Goal: Task Accomplishment & Management: Manage account settings

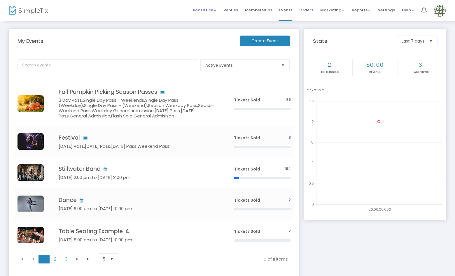
scroll to position [1, 0]
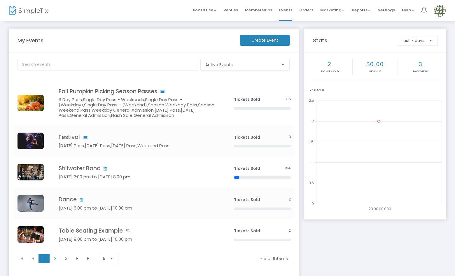
click at [385, 7] on span "Settings" at bounding box center [386, 10] width 17 height 15
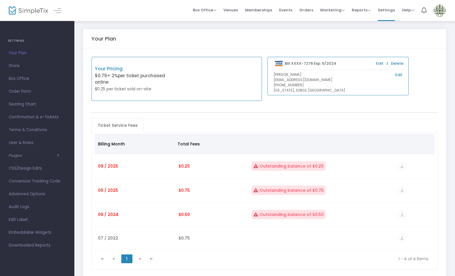
scroll to position [0, 0]
click at [441, 10] on img at bounding box center [440, 11] width 12 height 12
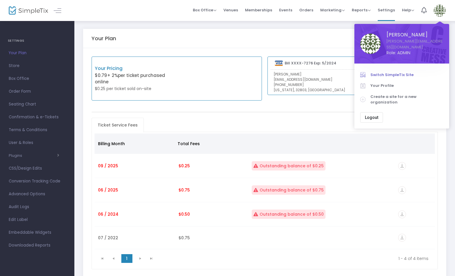
click at [405, 72] on span "Switch SimpleTix Site" at bounding box center [406, 75] width 73 height 6
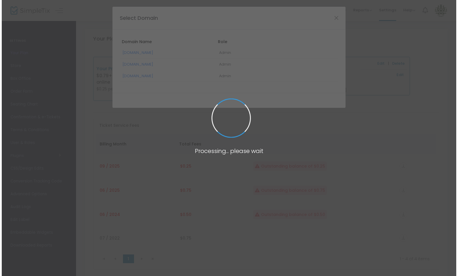
scroll to position [0, 0]
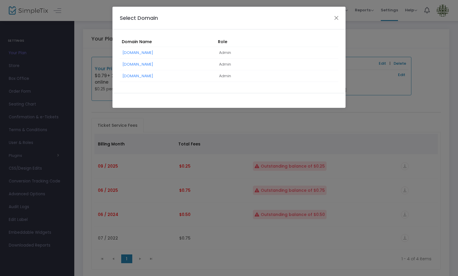
drag, startPoint x: 170, startPoint y: 76, endPoint x: 176, endPoint y: 79, distance: 6.1
click at [153, 76] on link "StrongWords.SimpleTix.com" at bounding box center [138, 76] width 31 height 6
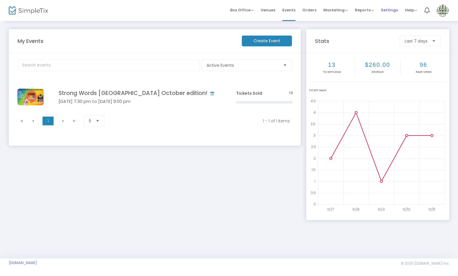
click at [387, 8] on span "Settings" at bounding box center [389, 10] width 17 height 15
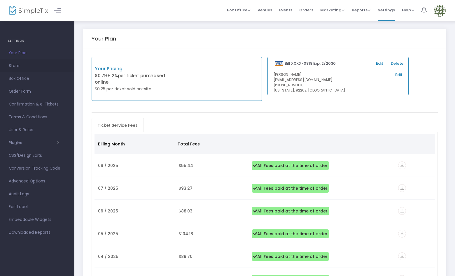
click at [31, 63] on span "Store" at bounding box center [37, 66] width 57 height 8
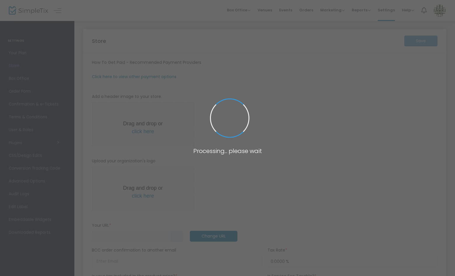
type input "https://StrongWords"
radio input "true"
radio input "false"
radio input "true"
type input "Strong Words"
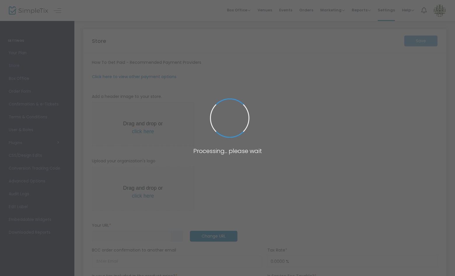
type input "+1 323-326-6900"
type input "strongwordsLA@gmail.com"
type input "facebook.com/groups/337596719621161"
type input "strongwordslive"
type input "(UTC-08:00) Pacific Time (US & Canada)"
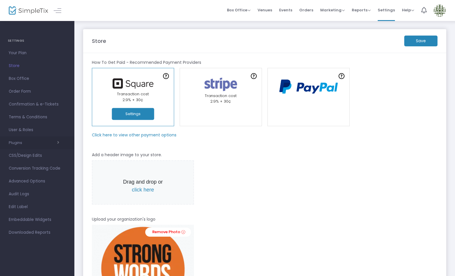
click at [36, 145] on span "button" at bounding box center [40, 143] width 37 height 6
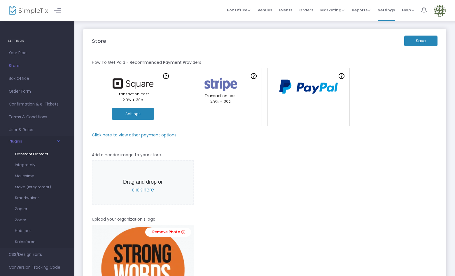
click at [36, 152] on span "Constant Contact" at bounding box center [31, 154] width 33 height 6
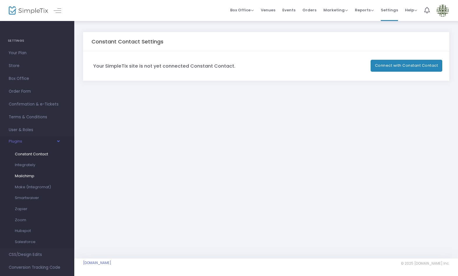
click at [31, 176] on span "Mailchimp" at bounding box center [25, 176] width 20 height 6
click at [294, 7] on span "Events" at bounding box center [289, 10] width 13 height 15
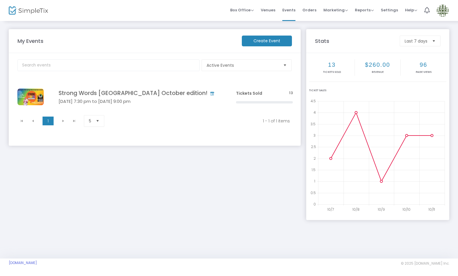
drag, startPoint x: 388, startPoint y: 8, endPoint x: 388, endPoint y: 11, distance: 2.9
click at [388, 8] on span "Settings" at bounding box center [389, 10] width 17 height 15
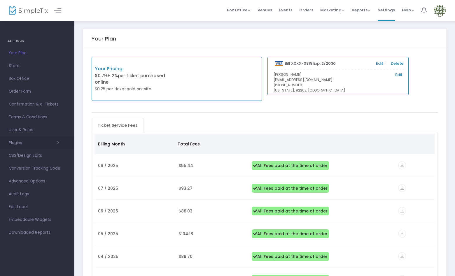
click at [46, 143] on span "button" at bounding box center [40, 143] width 37 height 6
click at [292, 8] on span "Events" at bounding box center [285, 10] width 13 height 15
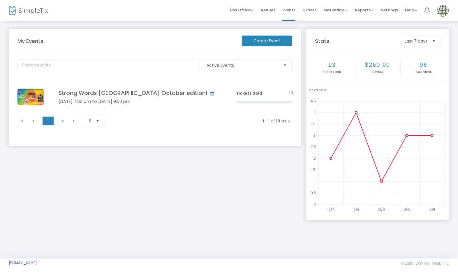
drag, startPoint x: 440, startPoint y: 11, endPoint x: 442, endPoint y: 17, distance: 6.2
click at [440, 11] on img at bounding box center [443, 11] width 12 height 12
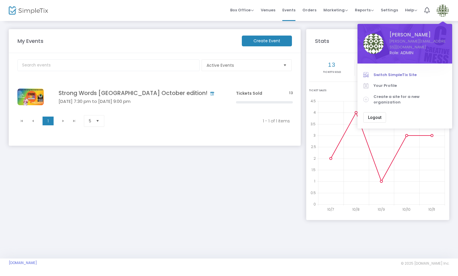
click at [379, 72] on span "Switch SimpleTix Site" at bounding box center [410, 75] width 73 height 6
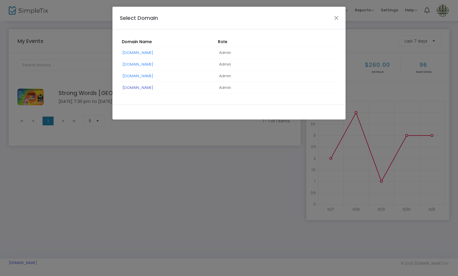
click at [153, 86] on link "[DOMAIN_NAME]" at bounding box center [138, 88] width 31 height 6
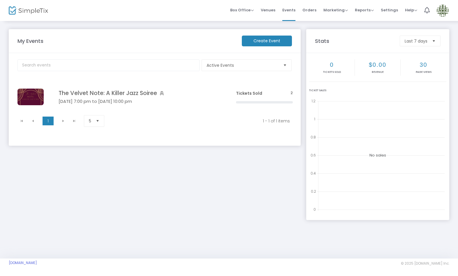
click at [390, 9] on span "Settings" at bounding box center [389, 10] width 17 height 15
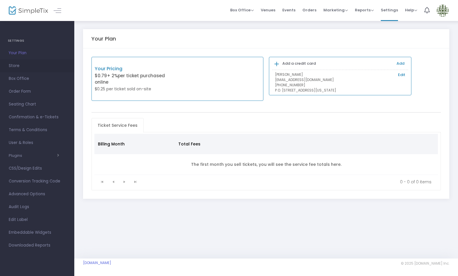
click at [29, 63] on span "Store" at bounding box center [37, 66] width 57 height 8
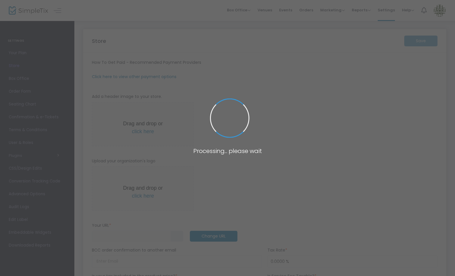
type input "https://TheVelvetNote"
type input "8.2500 %"
radio input "true"
radio input "false"
radio input "true"
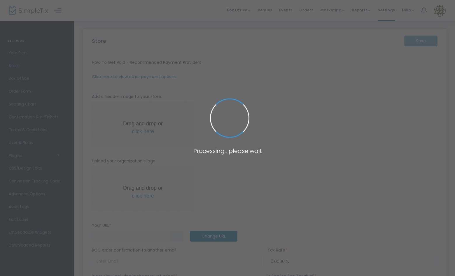
type input "The Velvet Note"
type input "2144775059"
type input "www.facebook.com/profile.php?viewas=100000686899395&id=61579623394538"
type input "(UTC-06:00) Central Time (US & Canada)"
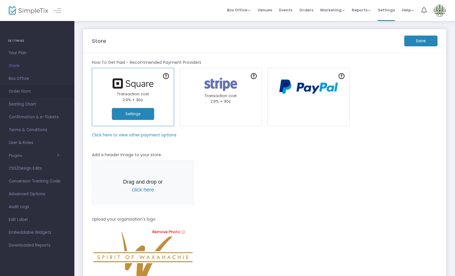
click at [29, 92] on span "Order Form" at bounding box center [37, 92] width 57 height 8
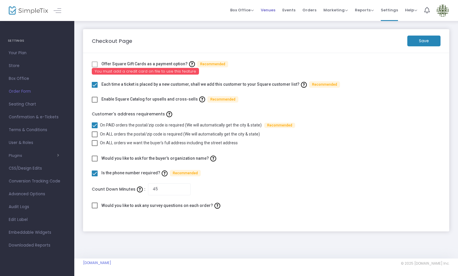
click at [272, 9] on span "Venues" at bounding box center [268, 10] width 15 height 15
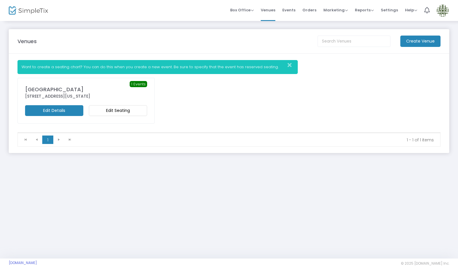
click at [125, 109] on m-button "Edit Seating" at bounding box center [118, 110] width 58 height 11
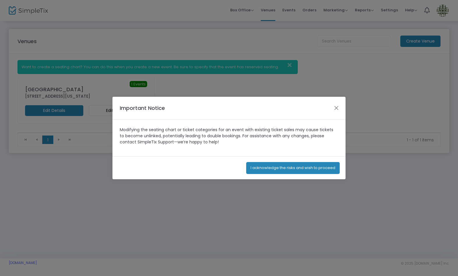
click at [267, 169] on button "I acknowledge the risks and wish to proceed" at bounding box center [293, 168] width 94 height 12
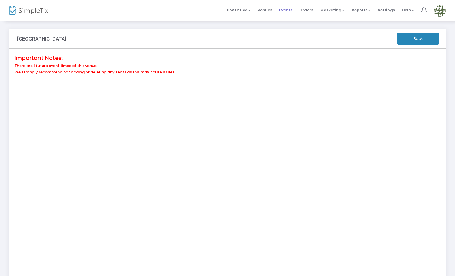
click at [288, 9] on span "Events" at bounding box center [285, 10] width 13 height 15
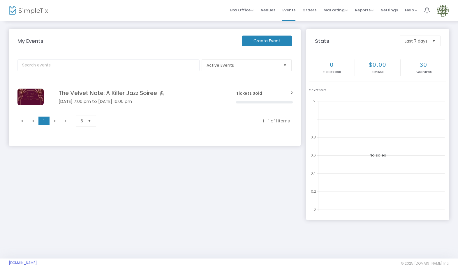
drag, startPoint x: 387, startPoint y: 8, endPoint x: 332, endPoint y: 41, distance: 64.1
click at [386, 8] on span "Settings" at bounding box center [389, 10] width 17 height 15
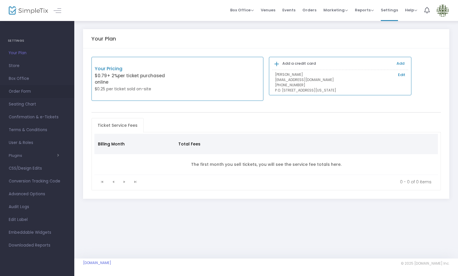
click at [28, 91] on span "Order Form" at bounding box center [37, 92] width 57 height 8
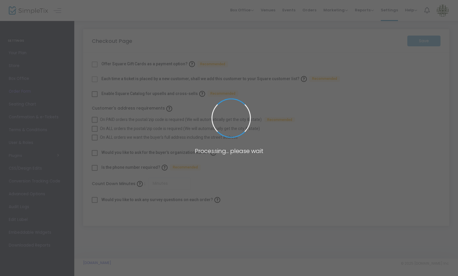
checkbox input "true"
type input "45"
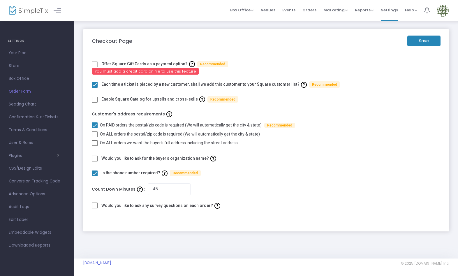
drag, startPoint x: 447, startPoint y: 10, endPoint x: 445, endPoint y: 14, distance: 4.6
click at [446, 10] on img at bounding box center [443, 11] width 12 height 12
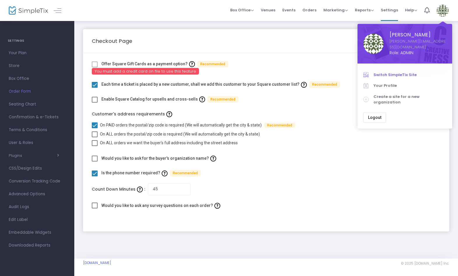
click at [402, 72] on span "Switch SimpleTix Site" at bounding box center [410, 75] width 73 height 6
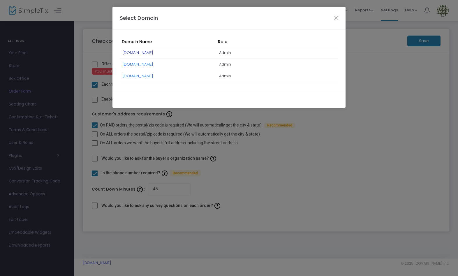
click at [153, 52] on link "[DOMAIN_NAME]" at bounding box center [138, 53] width 31 height 6
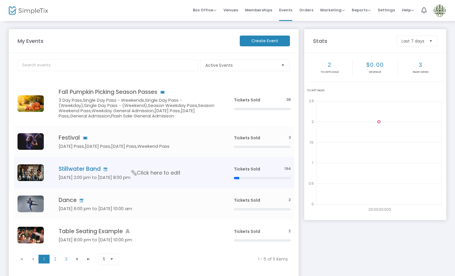
click at [130, 171] on icon "Data table" at bounding box center [134, 172] width 8 height 5
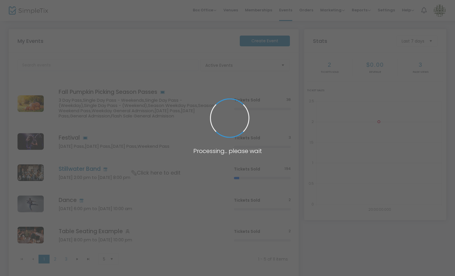
scroll to position [3, 0]
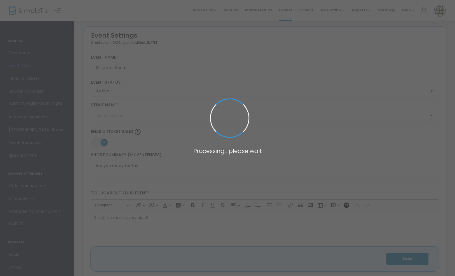
type input "Geffen Playhouse"
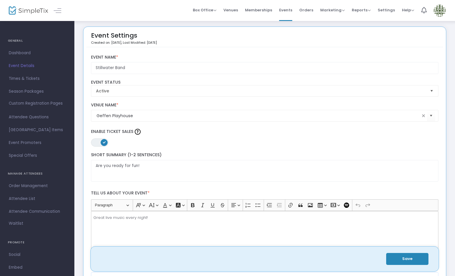
click at [33, 129] on span "[GEOGRAPHIC_DATA] Items" at bounding box center [37, 130] width 57 height 8
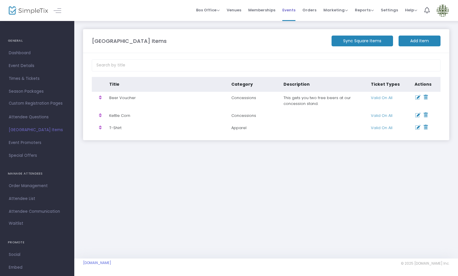
click at [290, 10] on span "Events" at bounding box center [289, 10] width 13 height 15
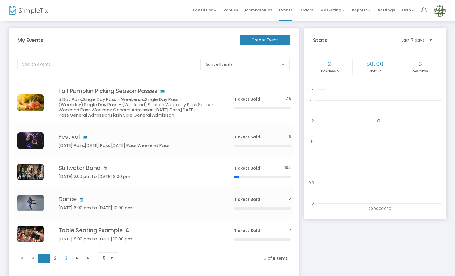
scroll to position [0, 0]
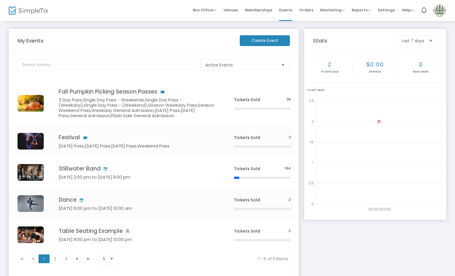
click at [0, 0] on span "Click here to edit" at bounding box center [0, 0] width 0 height 0
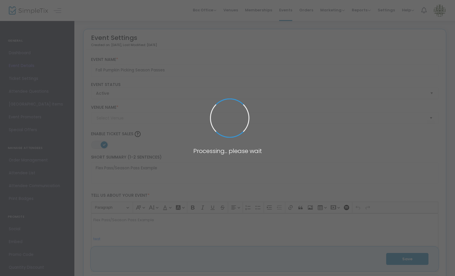
type input "Geffen Playhouse"
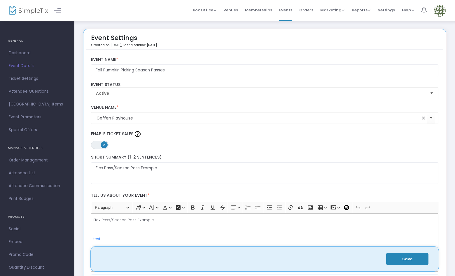
scroll to position [10, 0]
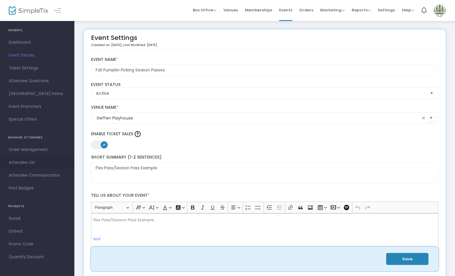
click at [32, 162] on span "Attendee List" at bounding box center [37, 163] width 57 height 8
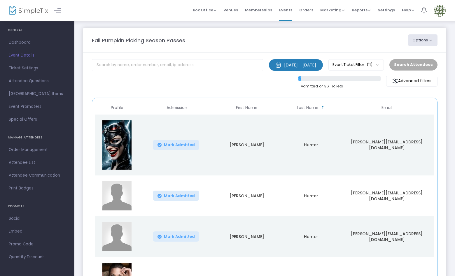
click at [432, 38] on button "Options" at bounding box center [423, 40] width 30 height 12
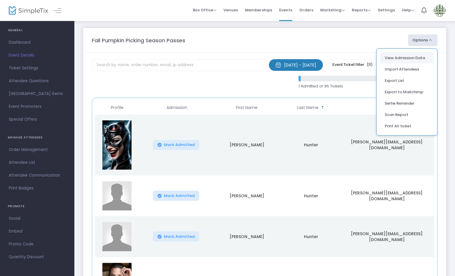
scroll to position [2, 0]
click at [423, 56] on link "View Admission Data" at bounding box center [407, 58] width 44 height 6
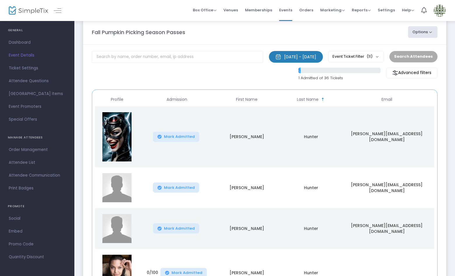
scroll to position [10, 0]
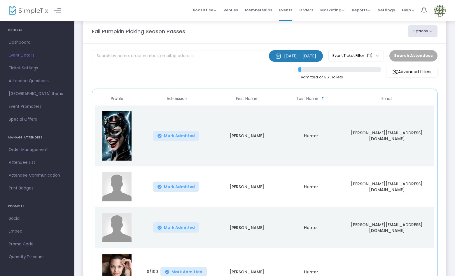
click at [441, 10] on img at bounding box center [440, 11] width 12 height 12
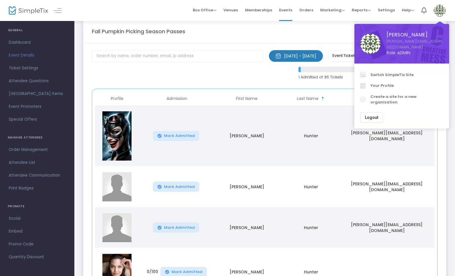
click at [400, 72] on span "Switch SimpleTix Site" at bounding box center [406, 75] width 73 height 6
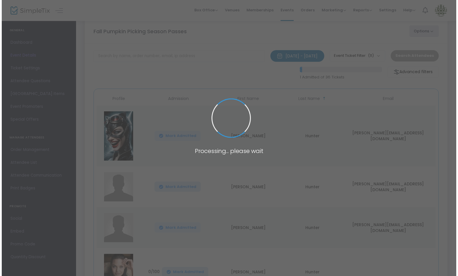
scroll to position [0, 0]
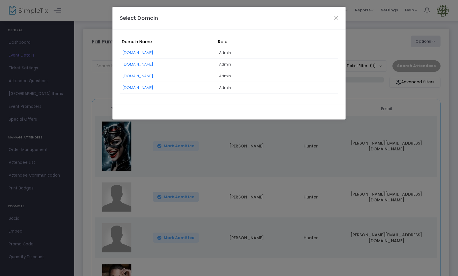
drag, startPoint x: 167, startPoint y: 85, endPoint x: 173, endPoint y: 88, distance: 6.3
click at [153, 85] on link "[DOMAIN_NAME]" at bounding box center [138, 88] width 31 height 6
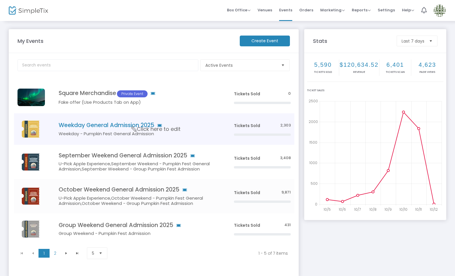
click at [203, 127] on h4 "Weekday General Admission 2025" at bounding box center [138, 125] width 158 height 7
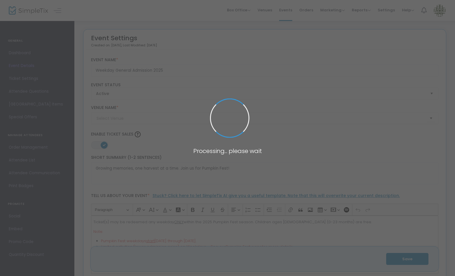
type input "Basse's Taste of Country"
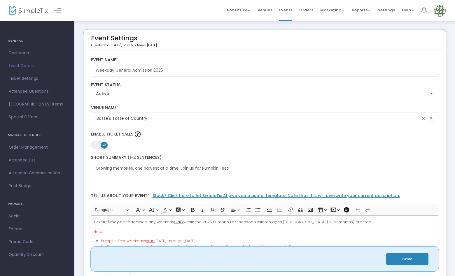
click at [40, 159] on span "Attendee List" at bounding box center [37, 161] width 57 height 8
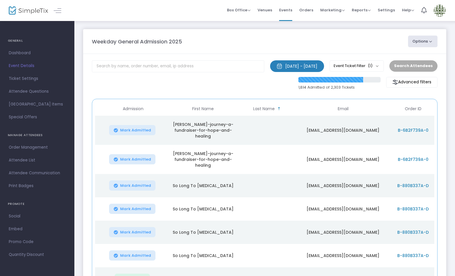
click at [430, 41] on button "Options" at bounding box center [423, 42] width 30 height 12
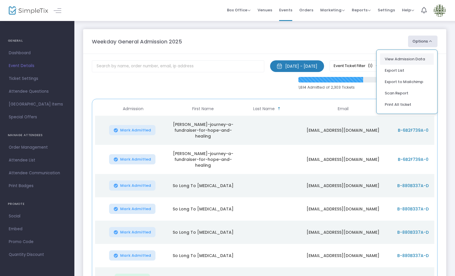
click at [424, 56] on link "View Admission Data" at bounding box center [407, 59] width 44 height 6
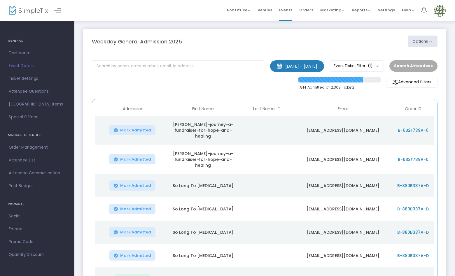
scroll to position [0, 0]
click at [244, 8] on span "Box Office" at bounding box center [239, 10] width 24 height 6
click at [253, 19] on li "Sell Tickets" at bounding box center [248, 19] width 42 height 11
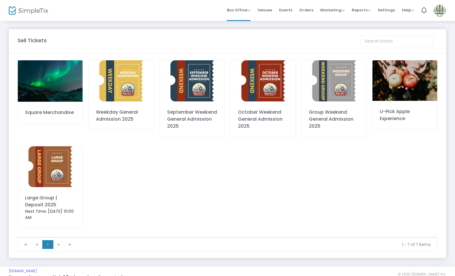
click at [125, 97] on img at bounding box center [121, 80] width 65 height 41
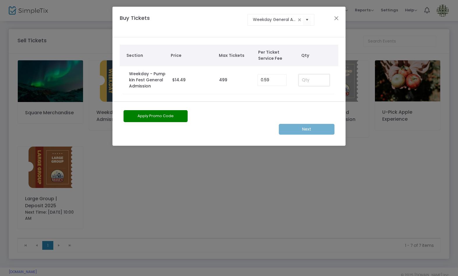
click at [315, 81] on input at bounding box center [314, 80] width 30 height 11
type input "1"
click at [311, 128] on m-button "Next" at bounding box center [307, 129] width 56 height 11
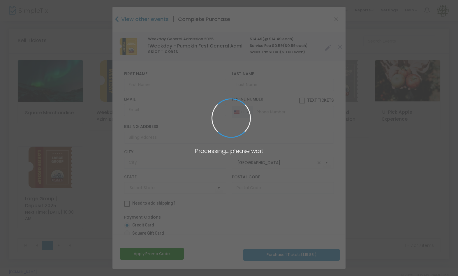
type input "Wisconsin"
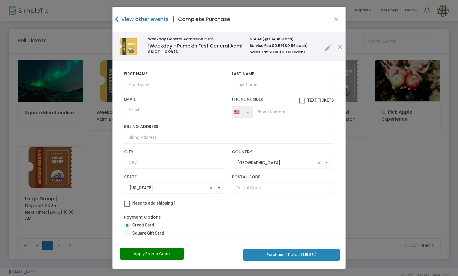
scroll to position [75, 0]
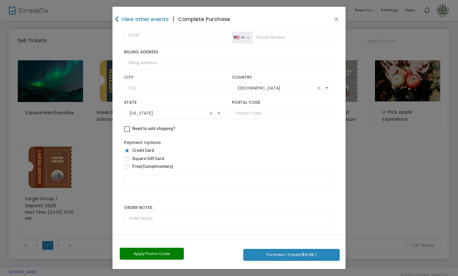
click at [129, 166] on span at bounding box center [127, 167] width 6 height 6
click at [127, 170] on input "Free (Complimentary)" at bounding box center [127, 170] width 0 height 0
radio input "true"
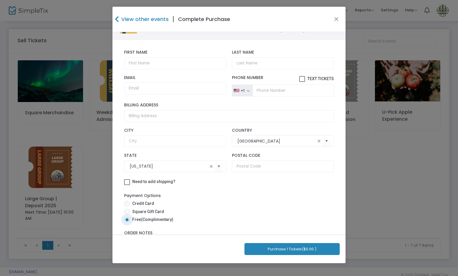
scroll to position [0, 0]
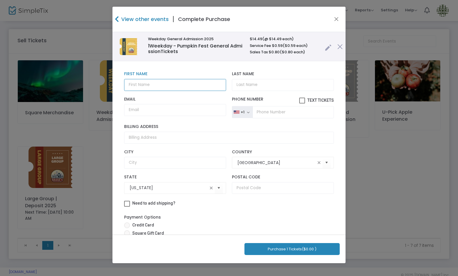
click at [187, 84] on input "text" at bounding box center [175, 85] width 102 height 12
type input "Shawn"
click at [257, 85] on input "Last Name" at bounding box center [283, 85] width 102 height 12
type input "Hunter"
click at [201, 108] on input "Email" at bounding box center [175, 110] width 102 height 12
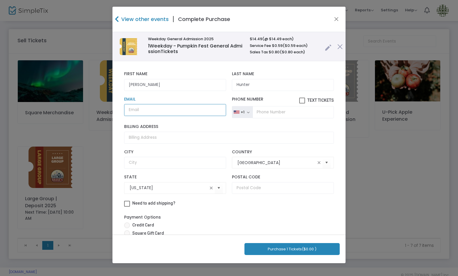
type input "[PERSON_NAME][EMAIL_ADDRESS][DOMAIN_NAME]"
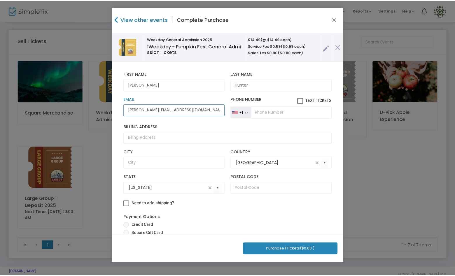
scroll to position [47, 0]
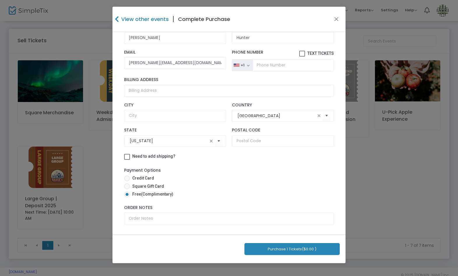
click at [296, 249] on button "Purchase 1 Tickets ($0.00 )" at bounding box center [292, 249] width 95 height 12
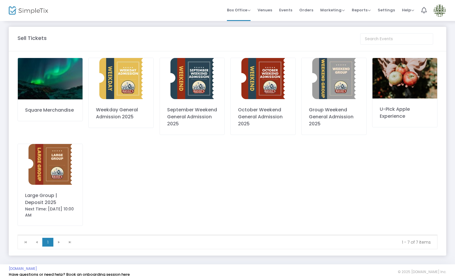
scroll to position [0, 0]
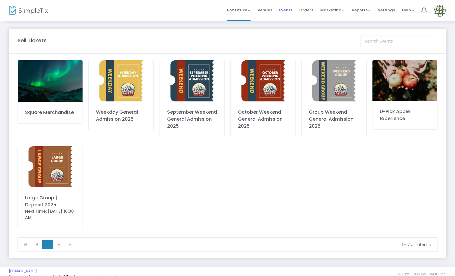
click at [286, 8] on span "Events" at bounding box center [285, 10] width 13 height 15
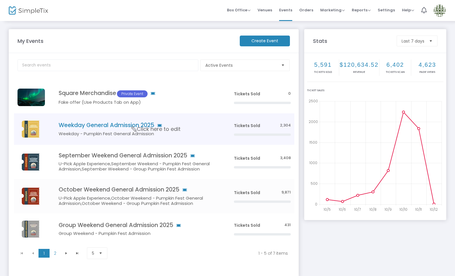
drag, startPoint x: 199, startPoint y: 129, endPoint x: 206, endPoint y: 133, distance: 8.5
click at [199, 129] on td "Weekday General Admission 2025 Weekday - Pumpkin Fest General Admission Click h…" at bounding box center [137, 128] width 185 height 31
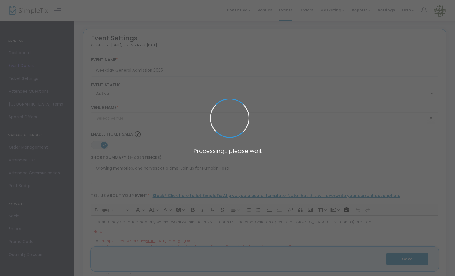
type input "Basse's Taste of Country"
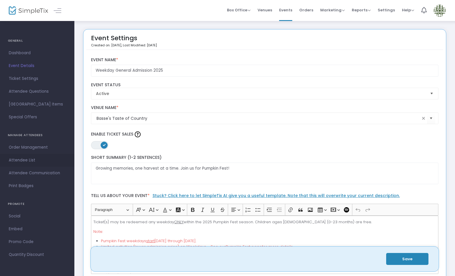
click at [26, 157] on span "Attendee List" at bounding box center [37, 161] width 57 height 8
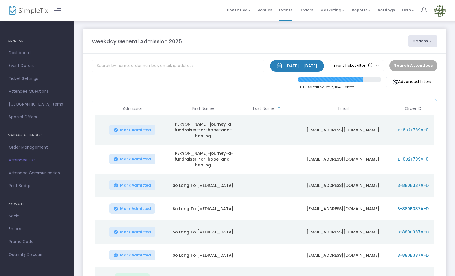
scroll to position [9, 0]
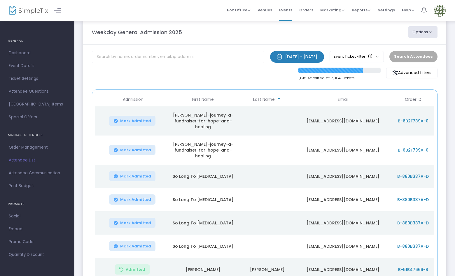
drag, startPoint x: 414, startPoint y: 32, endPoint x: 415, endPoint y: 35, distance: 3.1
click at [415, 32] on button "Options" at bounding box center [423, 32] width 30 height 12
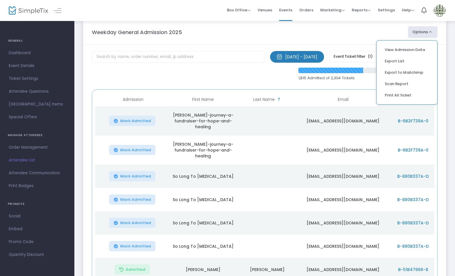
click at [417, 48] on link "View Admission Data" at bounding box center [407, 50] width 44 height 6
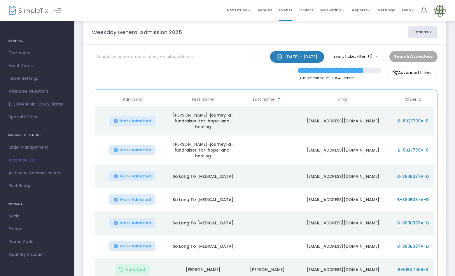
drag, startPoint x: 442, startPoint y: 8, endPoint x: 440, endPoint y: 27, distance: 18.2
click at [442, 8] on img at bounding box center [440, 11] width 12 height 12
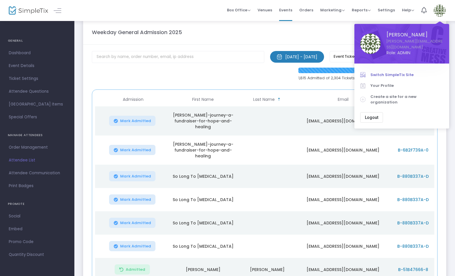
click at [405, 72] on span "Switch SimpleTix Site" at bounding box center [406, 75] width 73 height 6
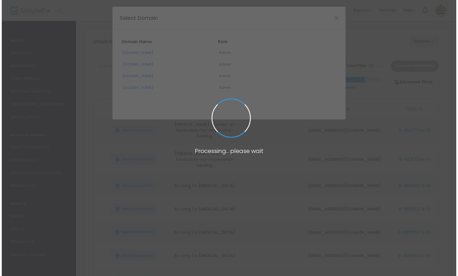
scroll to position [0, 0]
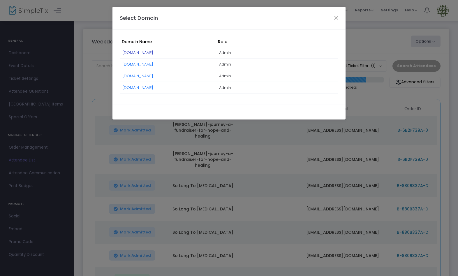
click at [150, 50] on link "Hunter.SimpleTix.com" at bounding box center [138, 53] width 31 height 6
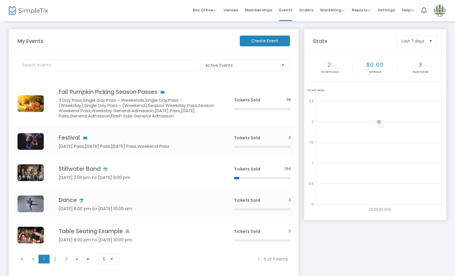
click at [208, 104] on h5 "3 Day Pass,Single Day Pass - Weekends,Single Day Pass - (Weekday),Single Day Pa…" at bounding box center [138, 108] width 158 height 21
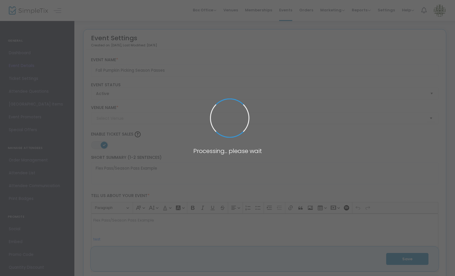
type input "Geffen Playhouse"
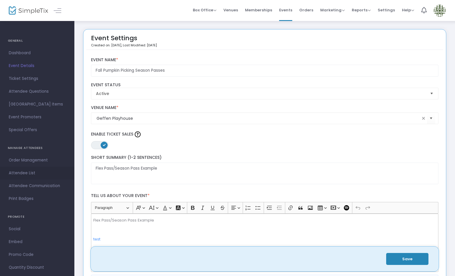
click at [39, 171] on span "Attendee List" at bounding box center [37, 173] width 57 height 8
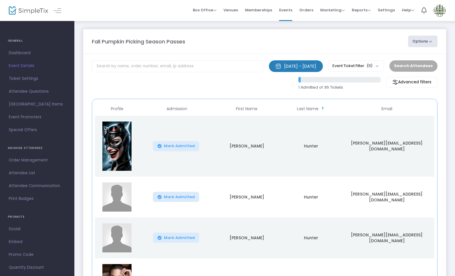
click at [427, 42] on button "Options" at bounding box center [423, 42] width 30 height 12
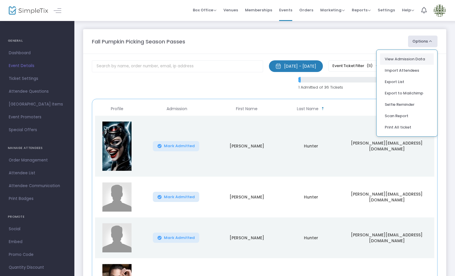
click at [423, 59] on link "View Admission Data" at bounding box center [407, 59] width 44 height 6
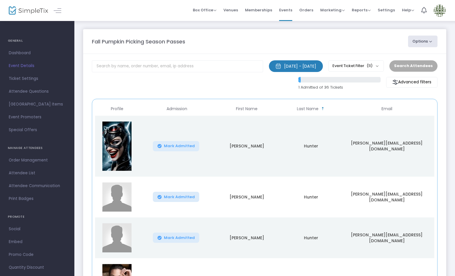
click at [437, 10] on img at bounding box center [440, 11] width 12 height 12
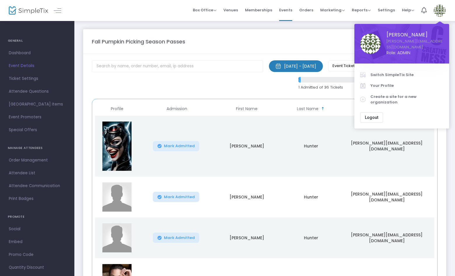
click at [412, 72] on span "Switch SimpleTix Site" at bounding box center [406, 75] width 73 height 6
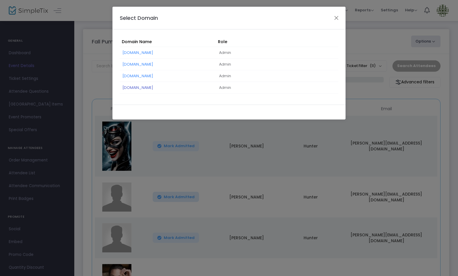
click at [153, 87] on link "[DOMAIN_NAME]" at bounding box center [138, 88] width 31 height 6
